Goal: Find specific page/section

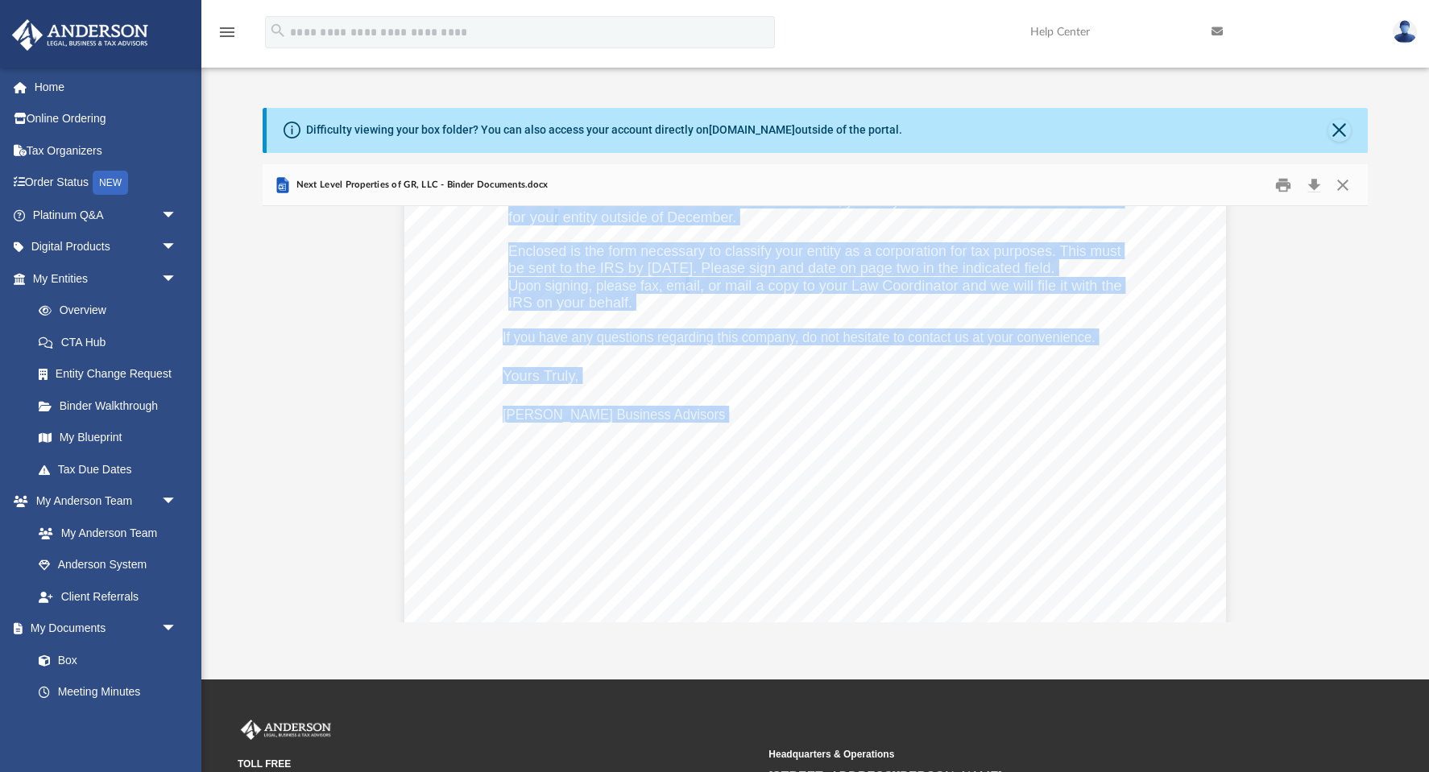
scroll to position [234, 0]
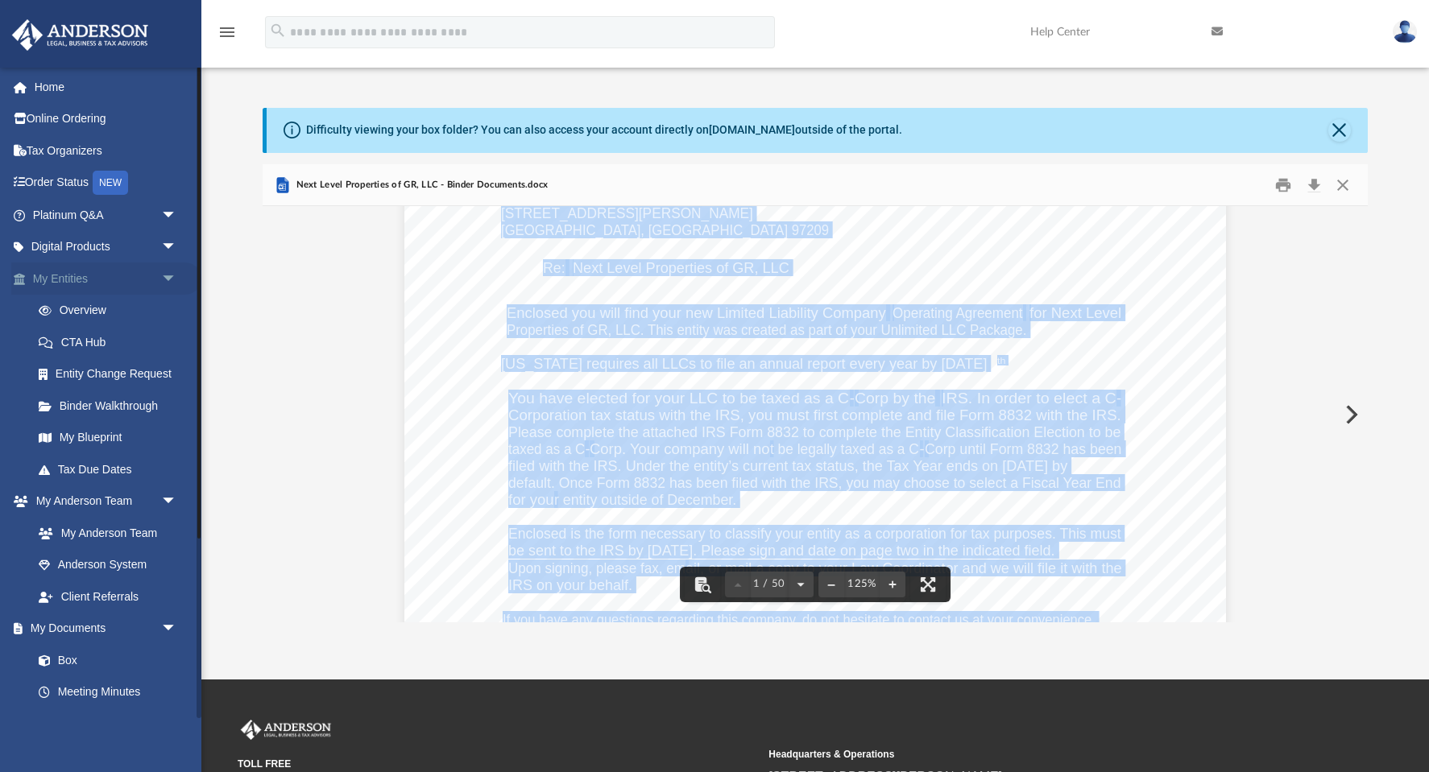
click at [48, 272] on link "My Entities arrow_drop_down" at bounding box center [106, 279] width 190 height 32
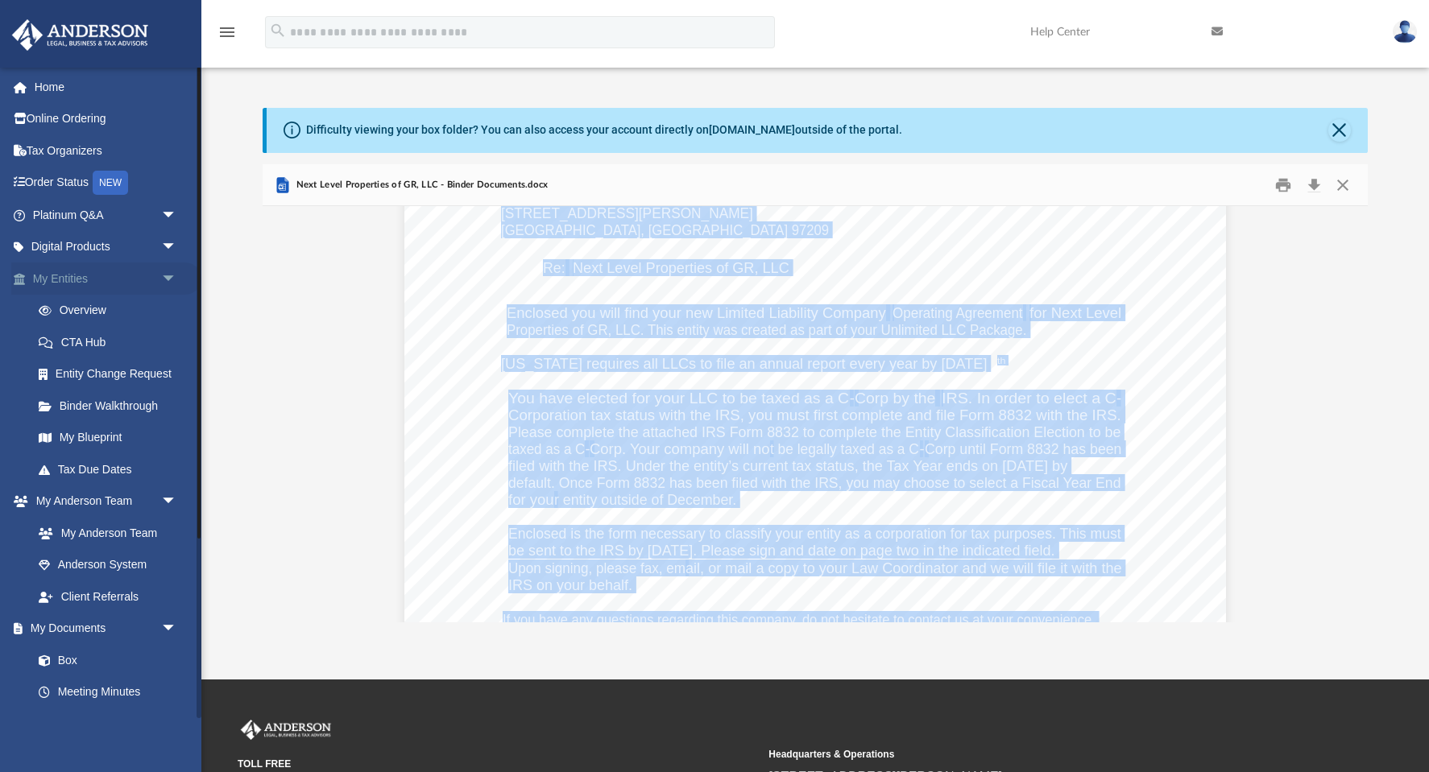
click at [65, 277] on link "My Entities arrow_drop_down" at bounding box center [106, 279] width 190 height 32
click at [169, 277] on span "arrow_drop_down" at bounding box center [177, 279] width 32 height 33
click at [83, 281] on link "My Entities arrow_drop_up" at bounding box center [106, 279] width 190 height 32
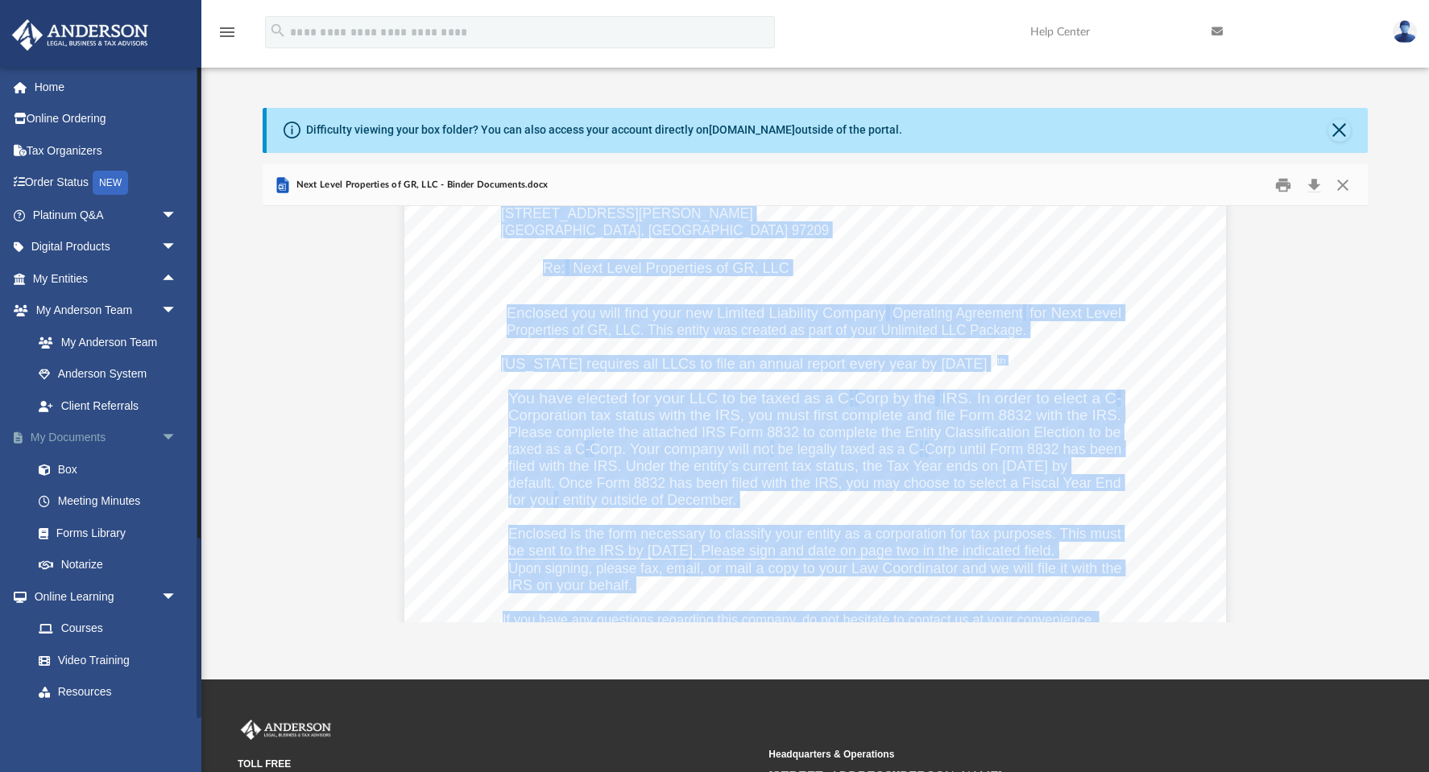
click at [88, 433] on link "My Documents arrow_drop_down" at bounding box center [106, 438] width 190 height 32
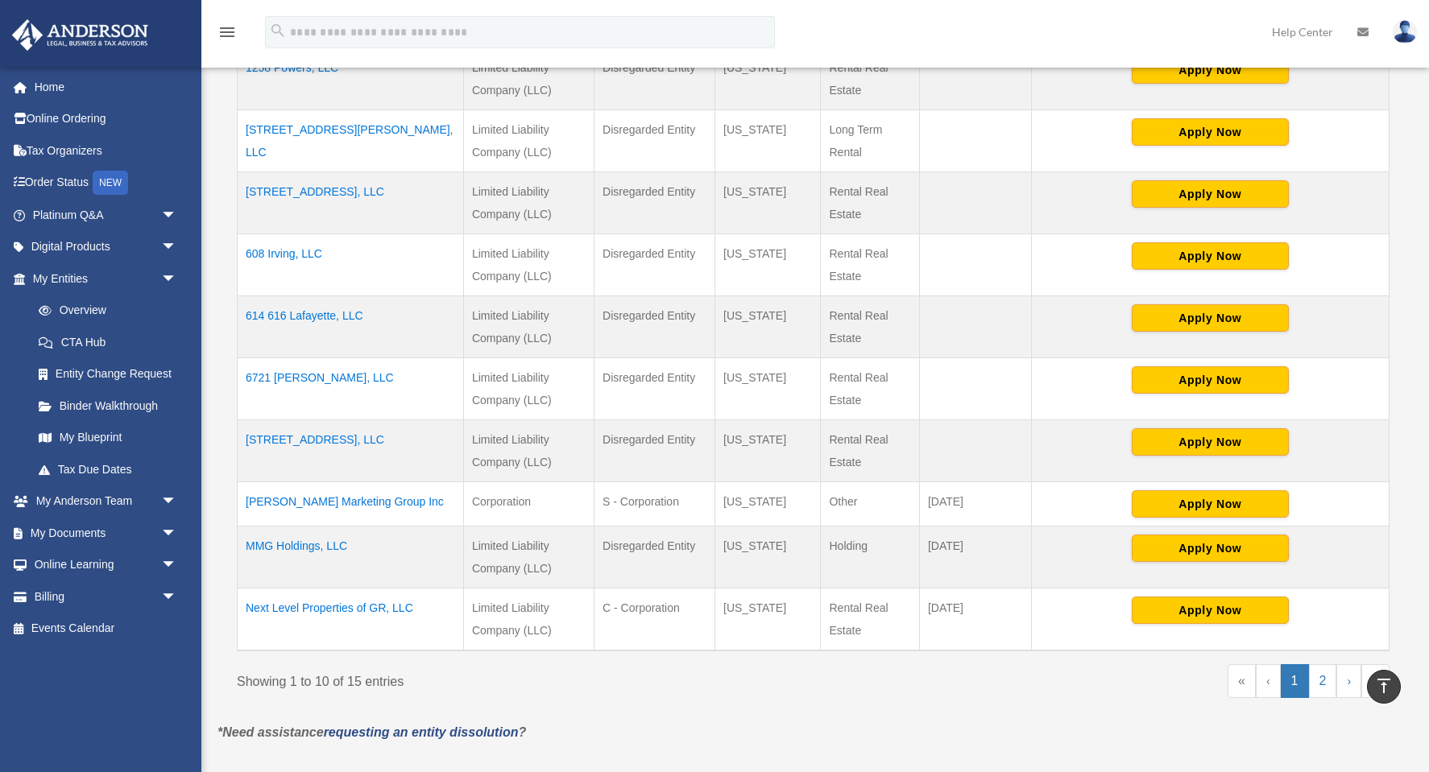
scroll to position [449, 0]
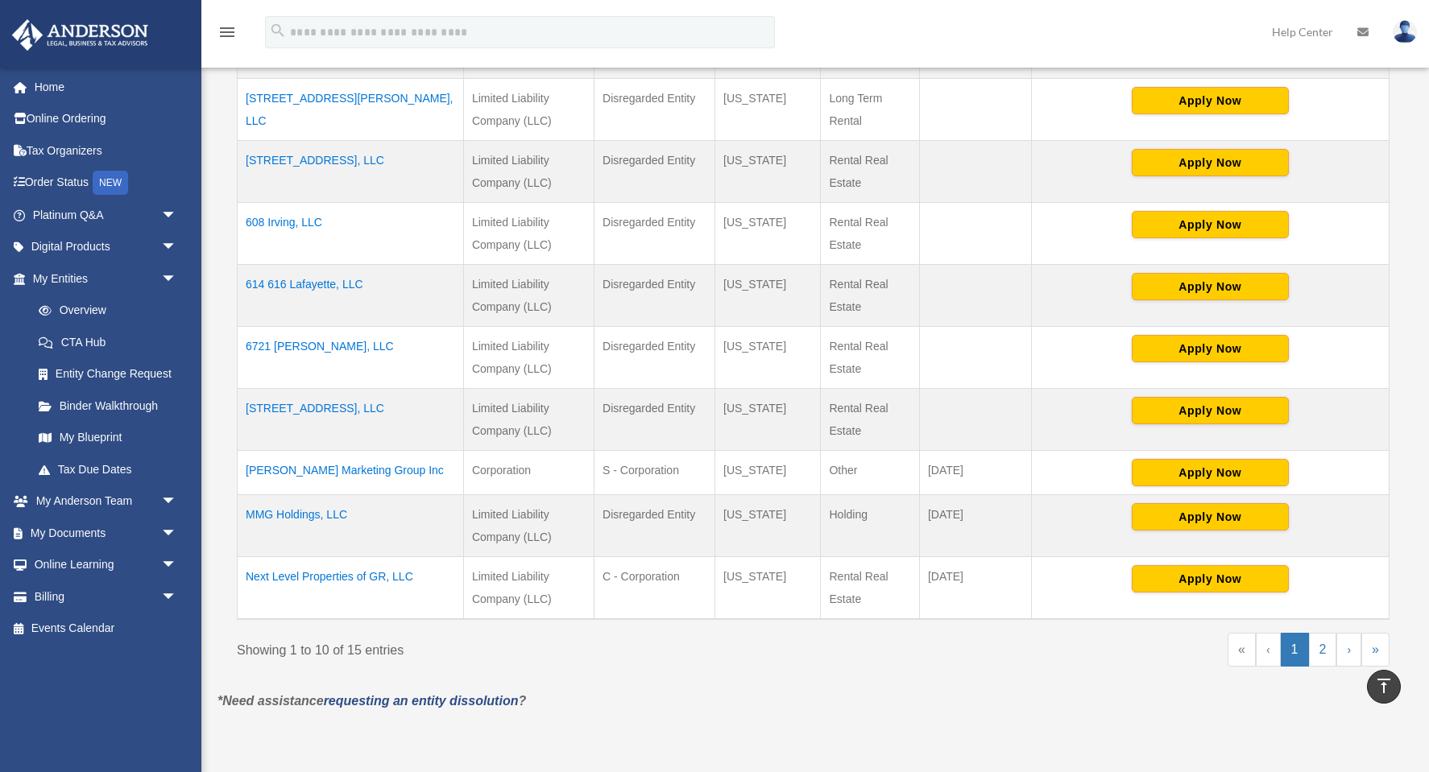
click at [364, 576] on td "Next Level Properties of GR, LLC" at bounding box center [351, 588] width 226 height 63
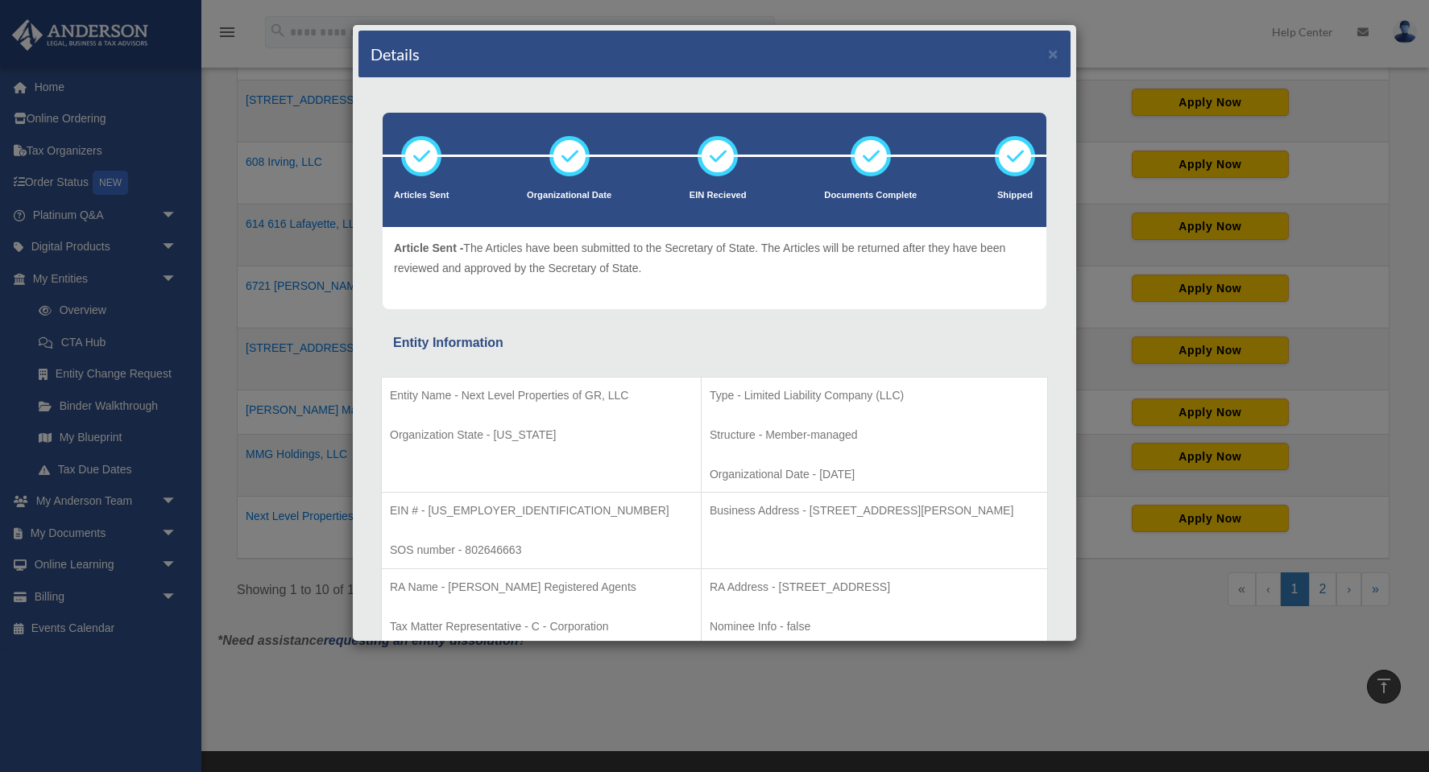
scroll to position [261, 0]
